Goal: Information Seeking & Learning: Learn about a topic

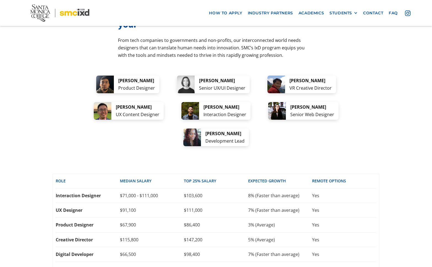
scroll to position [1092, 0]
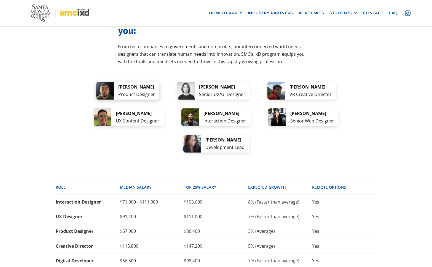
click at [97, 82] on img at bounding box center [105, 91] width 18 height 18
click at [94, 108] on img at bounding box center [103, 117] width 18 height 18
click at [99, 82] on img at bounding box center [105, 91] width 18 height 18
click at [341, 45] on div "career options A few ideas of where your new skills can take you: From tech com…" at bounding box center [216, 150] width 327 height 288
